Goal: Navigation & Orientation: Find specific page/section

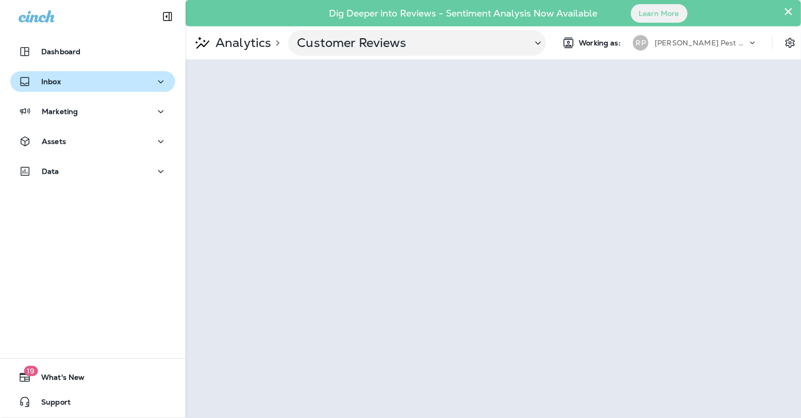
click at [154, 86] on div "Inbox" at bounding box center [93, 81] width 148 height 13
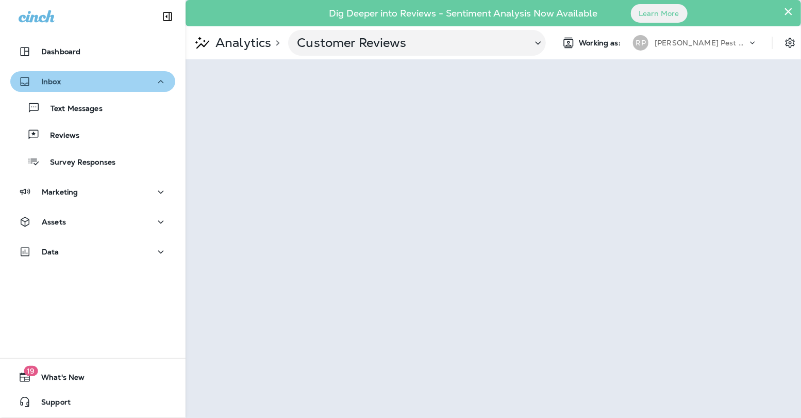
click at [166, 88] on icon "button" at bounding box center [161, 81] width 12 height 13
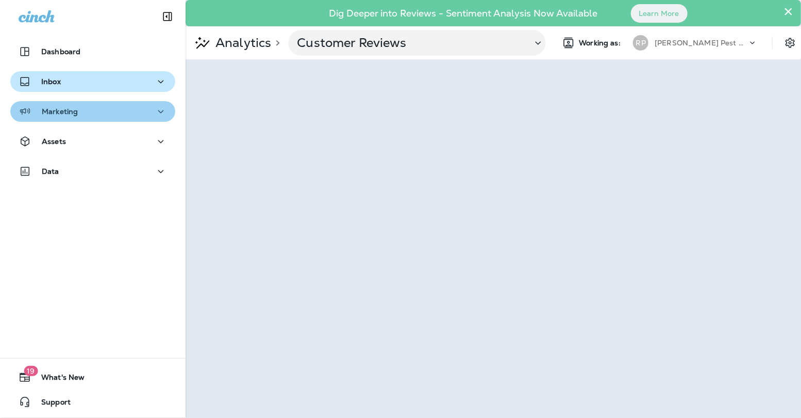
click at [153, 112] on div "Marketing" at bounding box center [93, 111] width 148 height 13
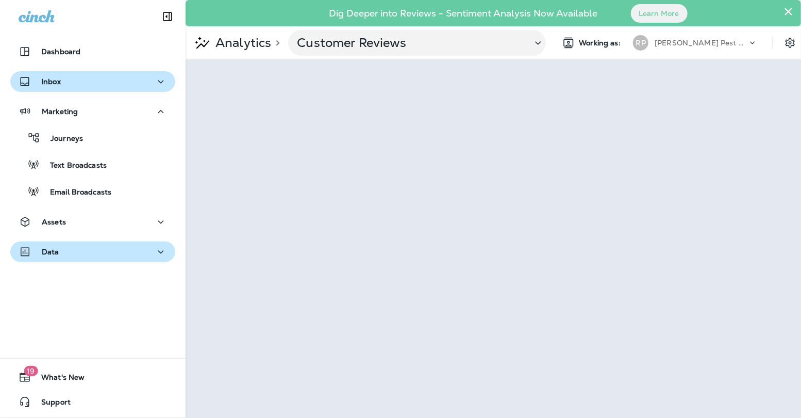
click at [100, 244] on button "Data" at bounding box center [92, 251] width 165 height 21
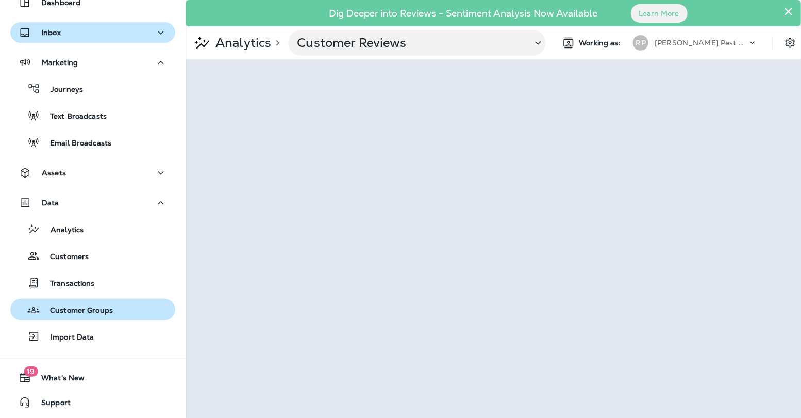
scroll to position [49, 0]
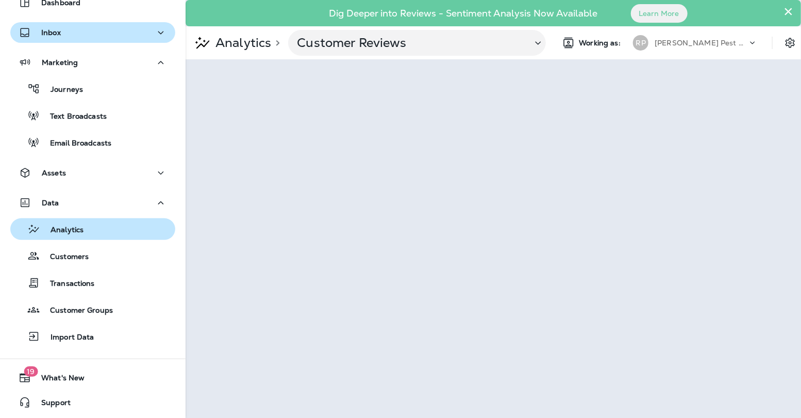
click at [87, 231] on div "Analytics" at bounding box center [92, 228] width 157 height 15
